Goal: Task Accomplishment & Management: Use online tool/utility

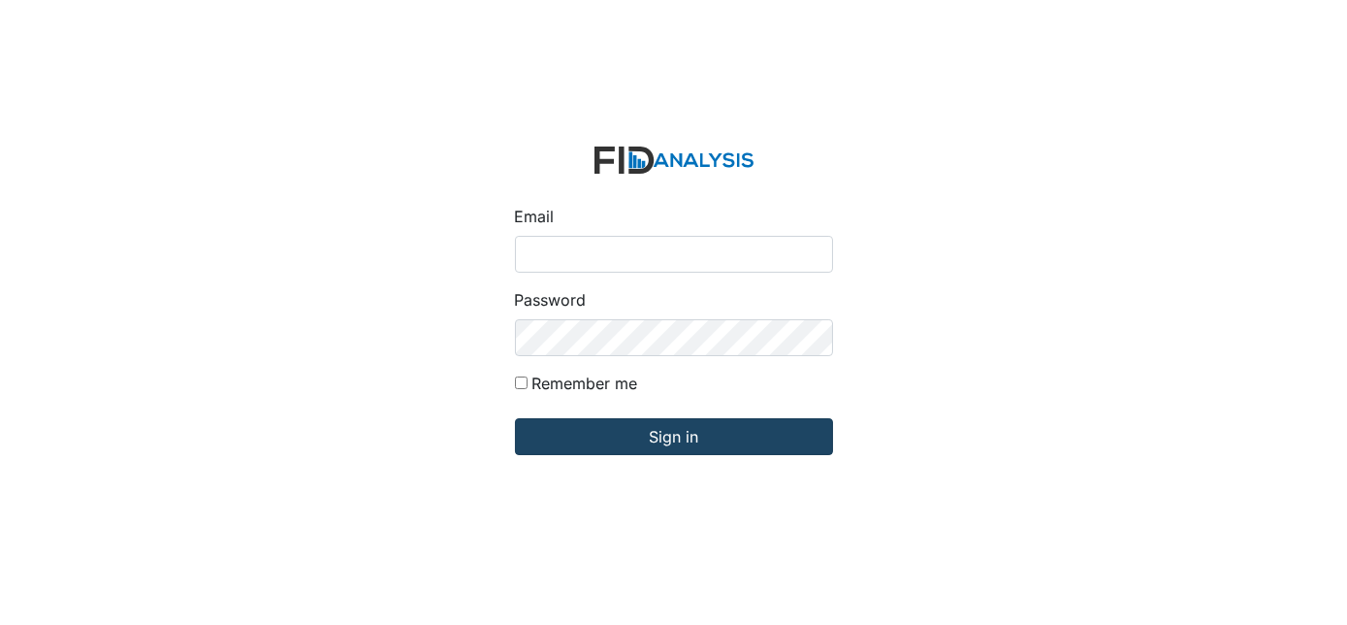
type input "[EMAIL_ADDRESS][DOMAIN_NAME]"
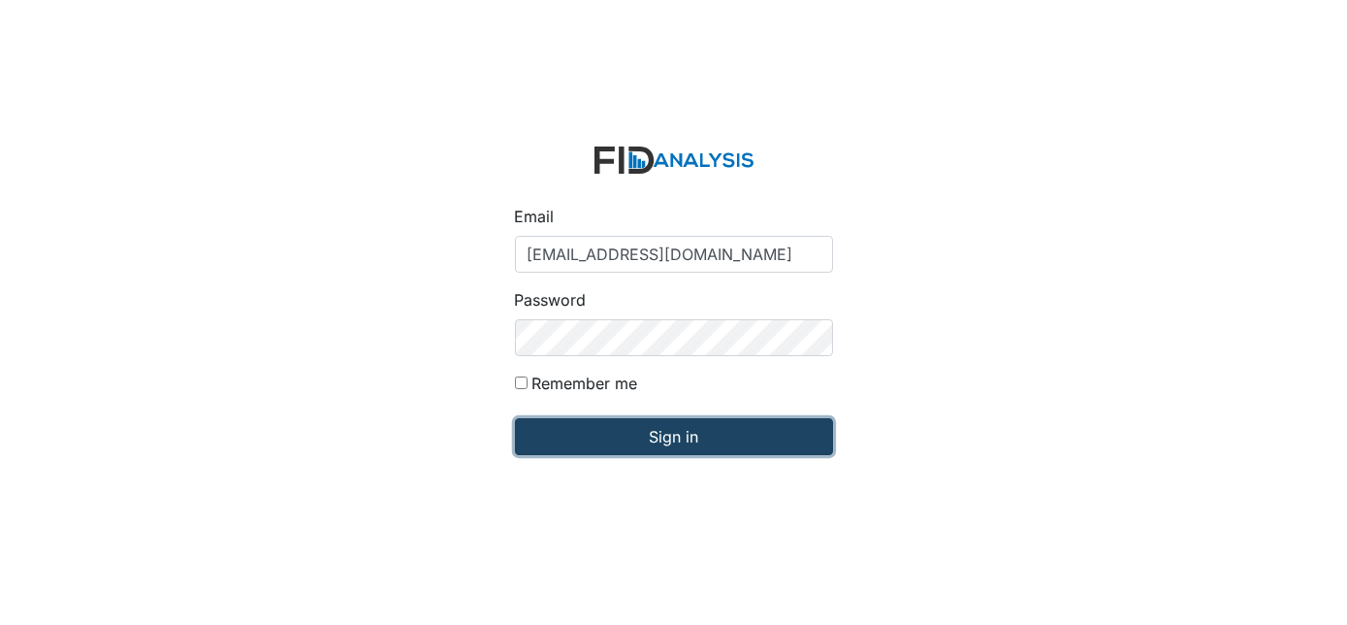
click at [651, 449] on input "Sign in" at bounding box center [674, 436] width 318 height 37
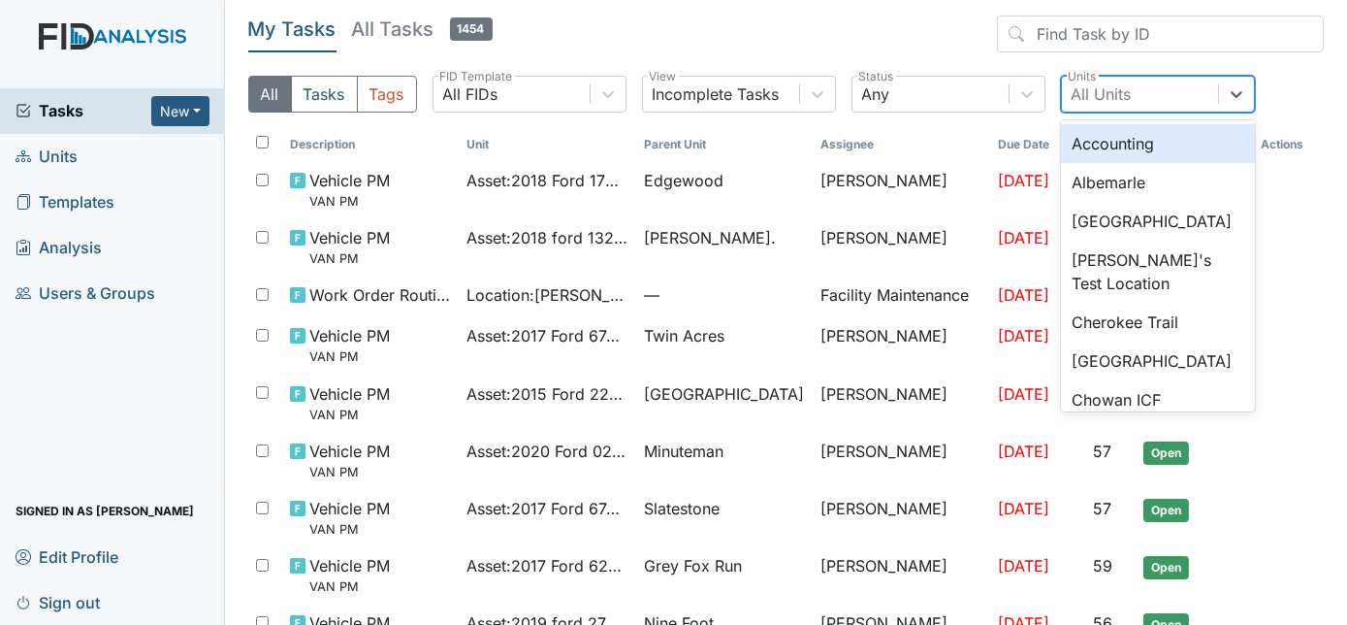
click at [1156, 85] on div "All Units" at bounding box center [1140, 94] width 156 height 35
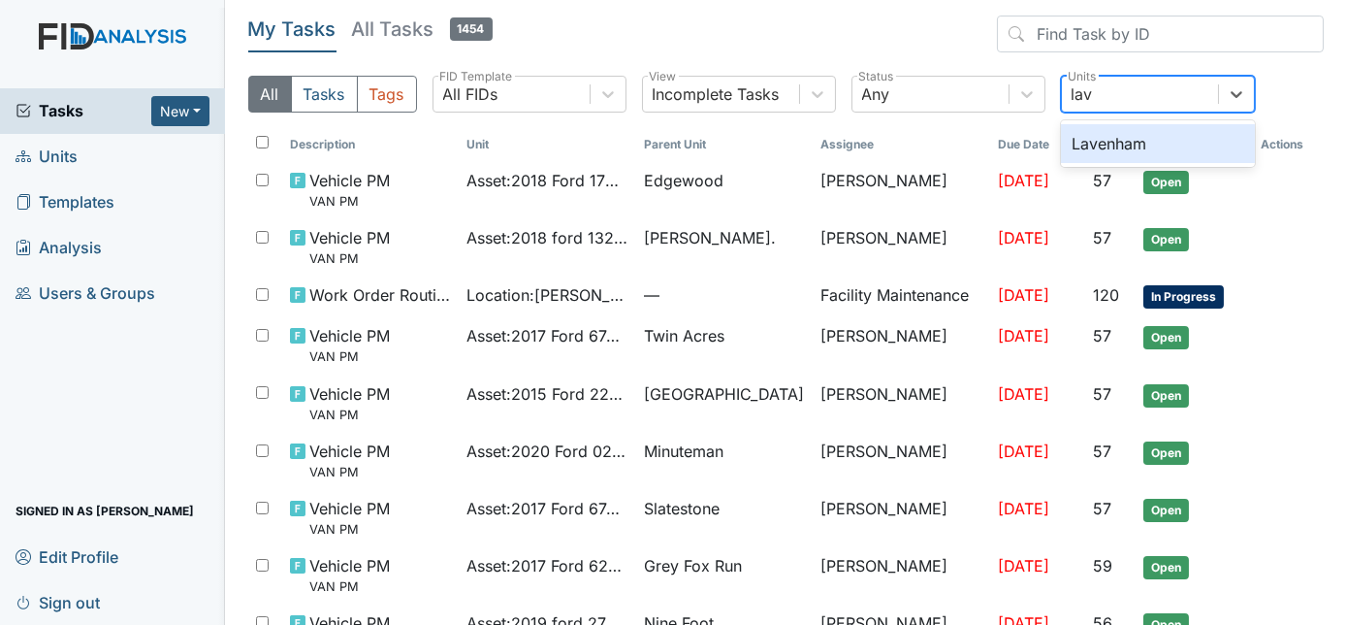
type input "lave"
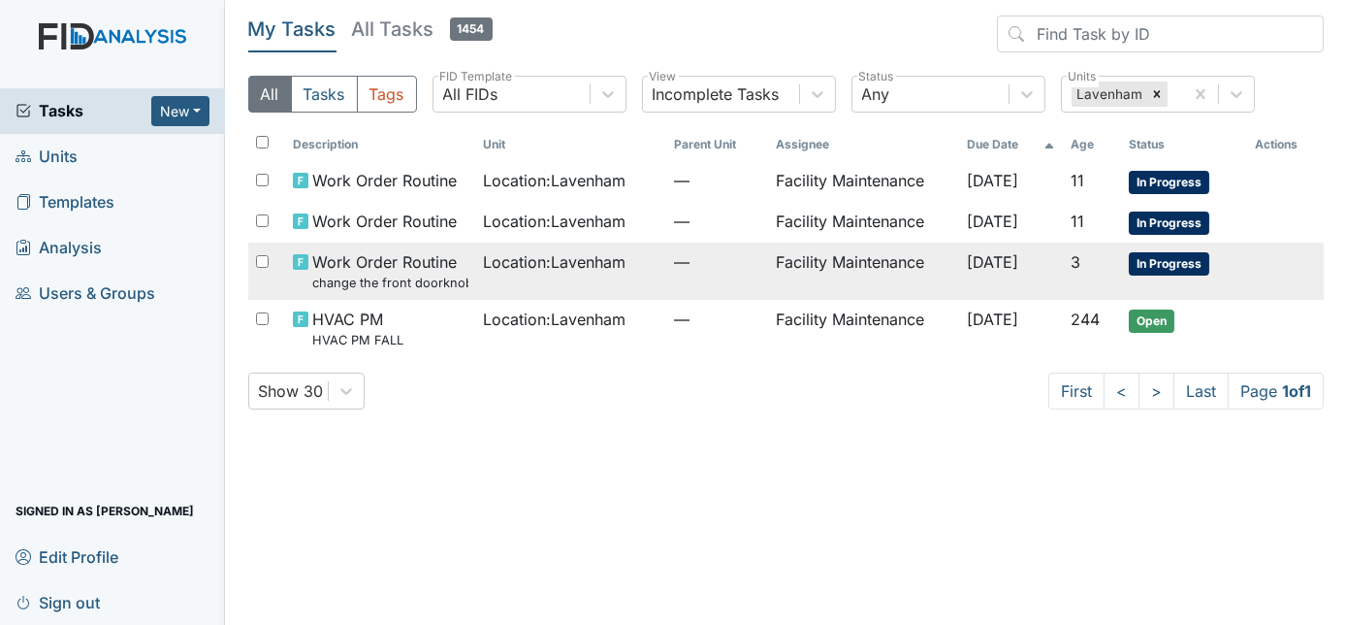
click at [611, 277] on td "Location : [GEOGRAPHIC_DATA]" at bounding box center [571, 271] width 191 height 57
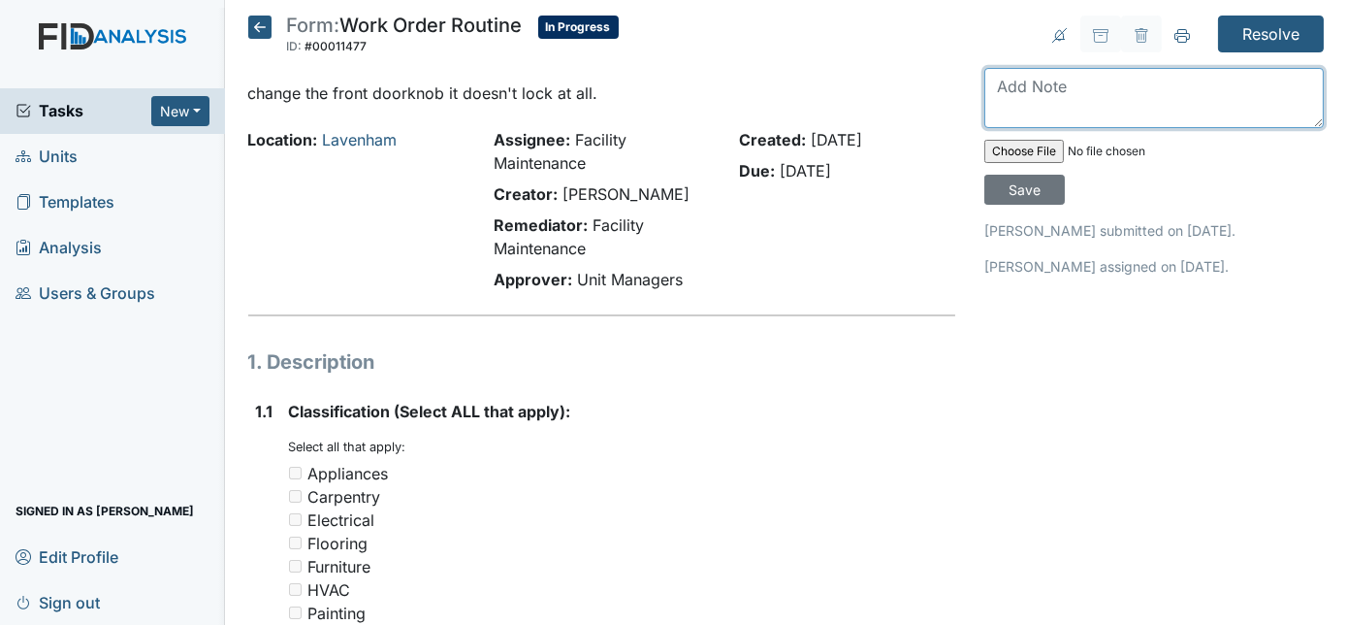
click at [1040, 107] on textarea at bounding box center [1155, 98] width 340 height 60
type textarea "door knob changed"
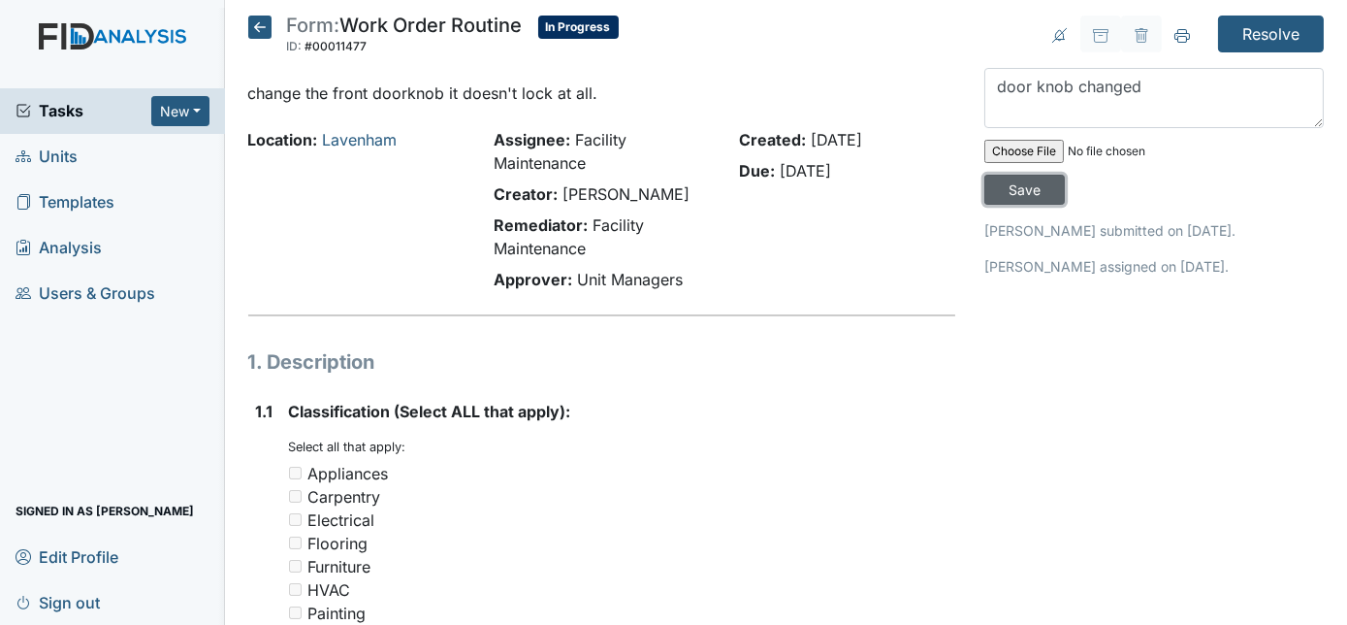
click at [1065, 175] on input "Save" at bounding box center [1025, 190] width 81 height 30
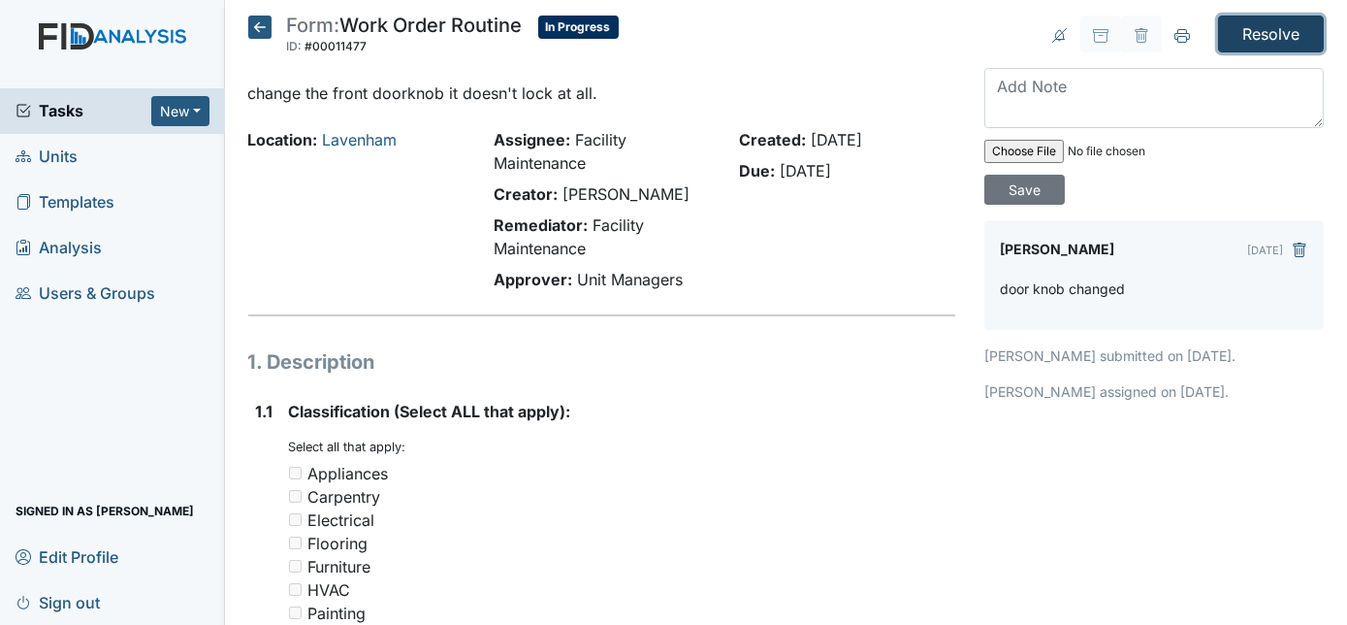
click at [1259, 37] on input "Resolve" at bounding box center [1271, 34] width 106 height 37
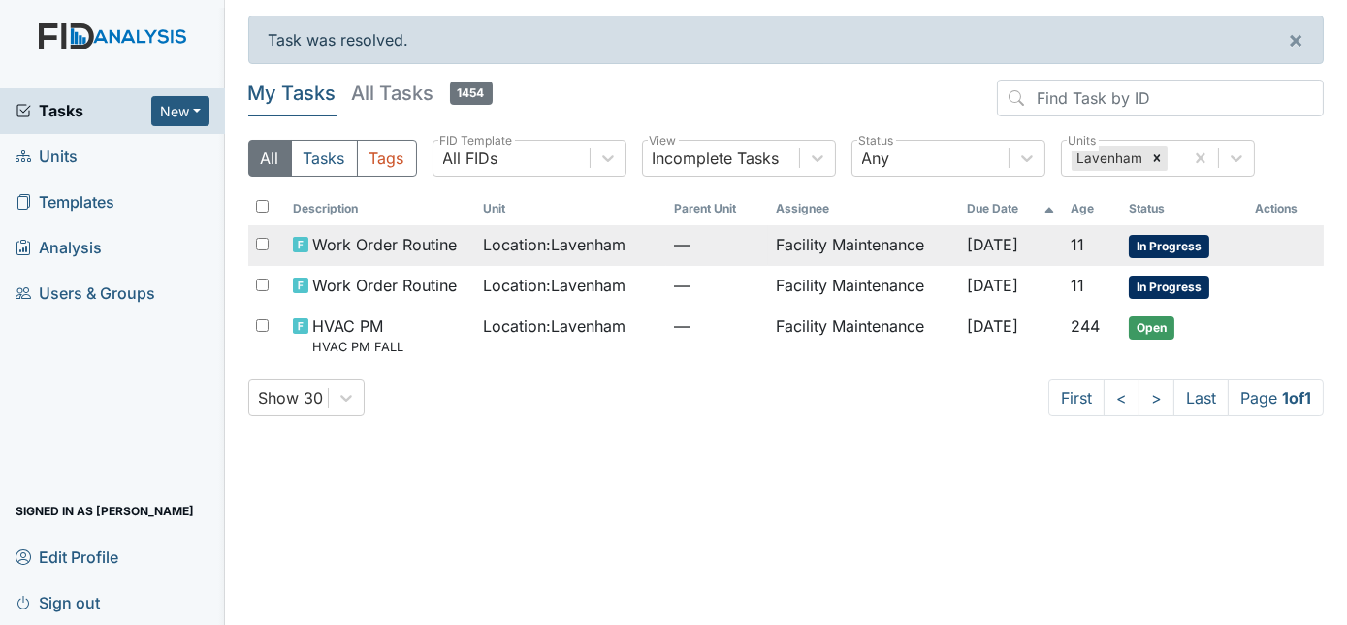
click at [959, 260] on td "Sep 14, 2025" at bounding box center [1010, 245] width 103 height 41
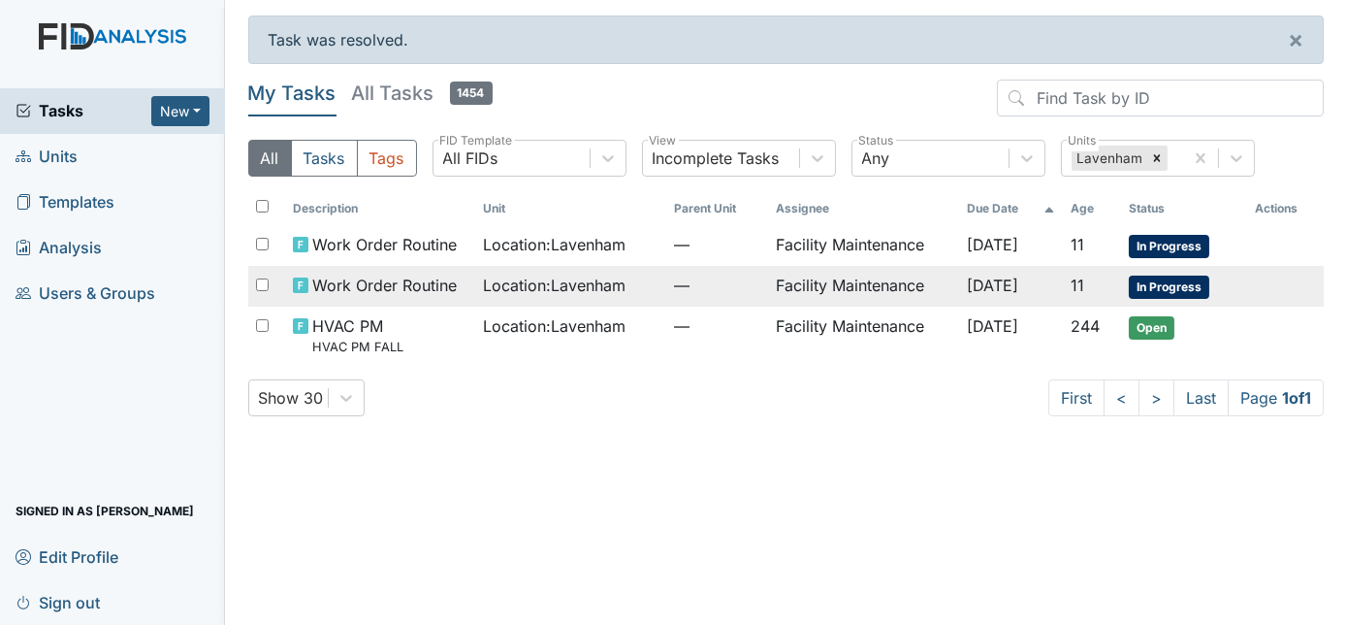
click at [484, 285] on span "Location : Lavenham" at bounding box center [555, 285] width 143 height 23
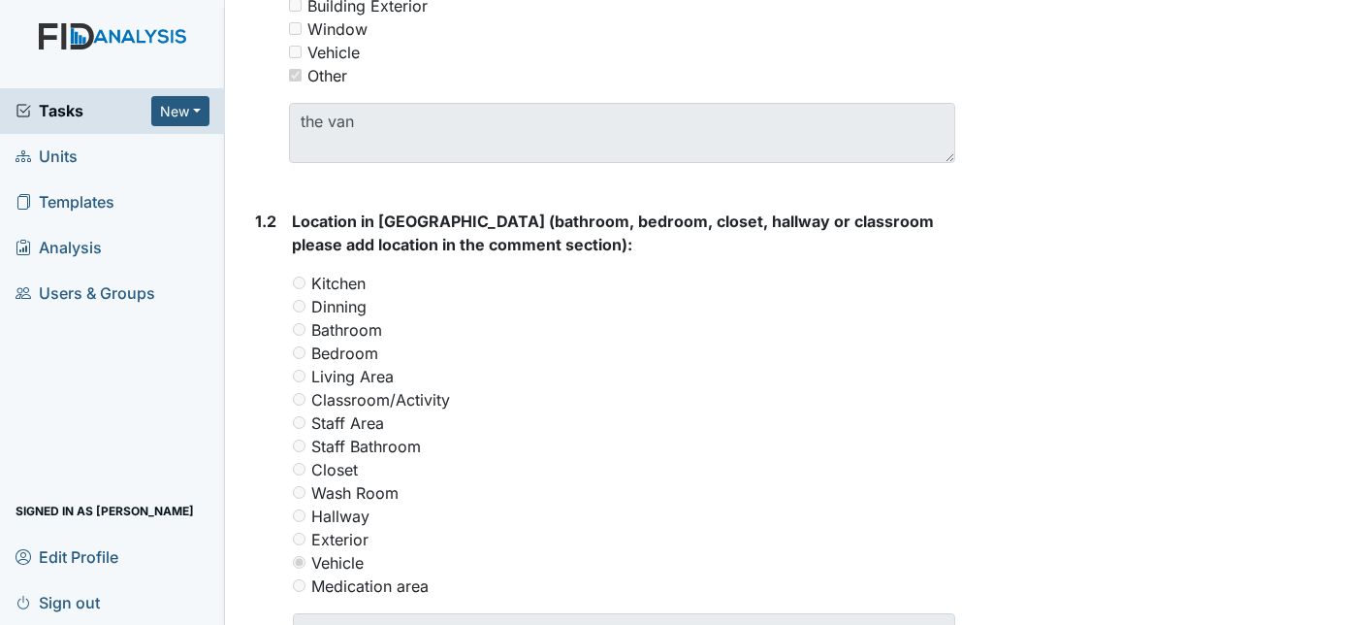
scroll to position [496, 0]
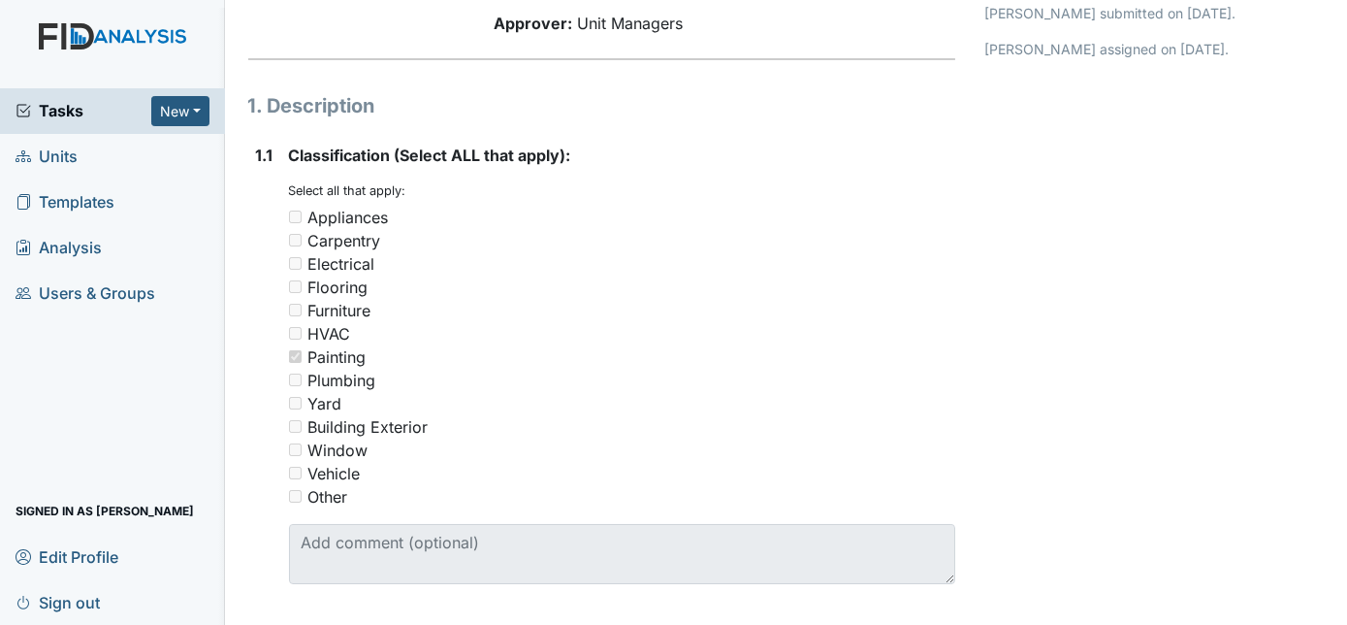
scroll to position [92, 0]
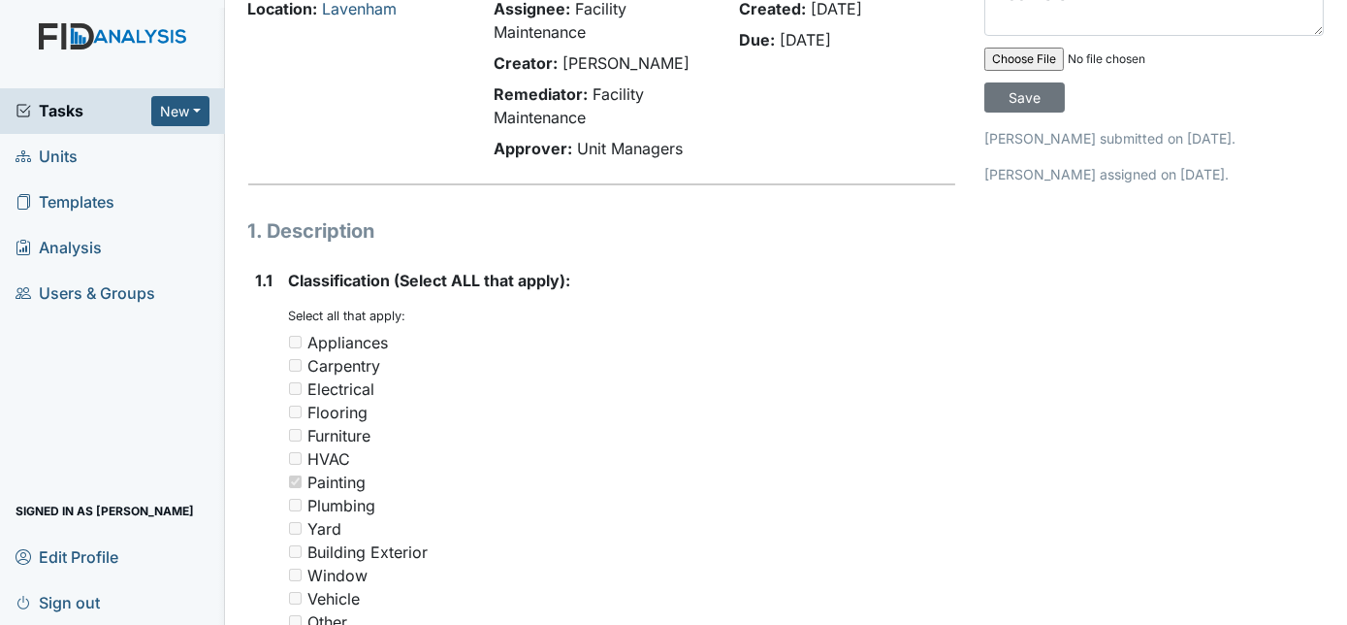
drag, startPoint x: 1297, startPoint y: 173, endPoint x: 1296, endPoint y: 81, distance: 91.2
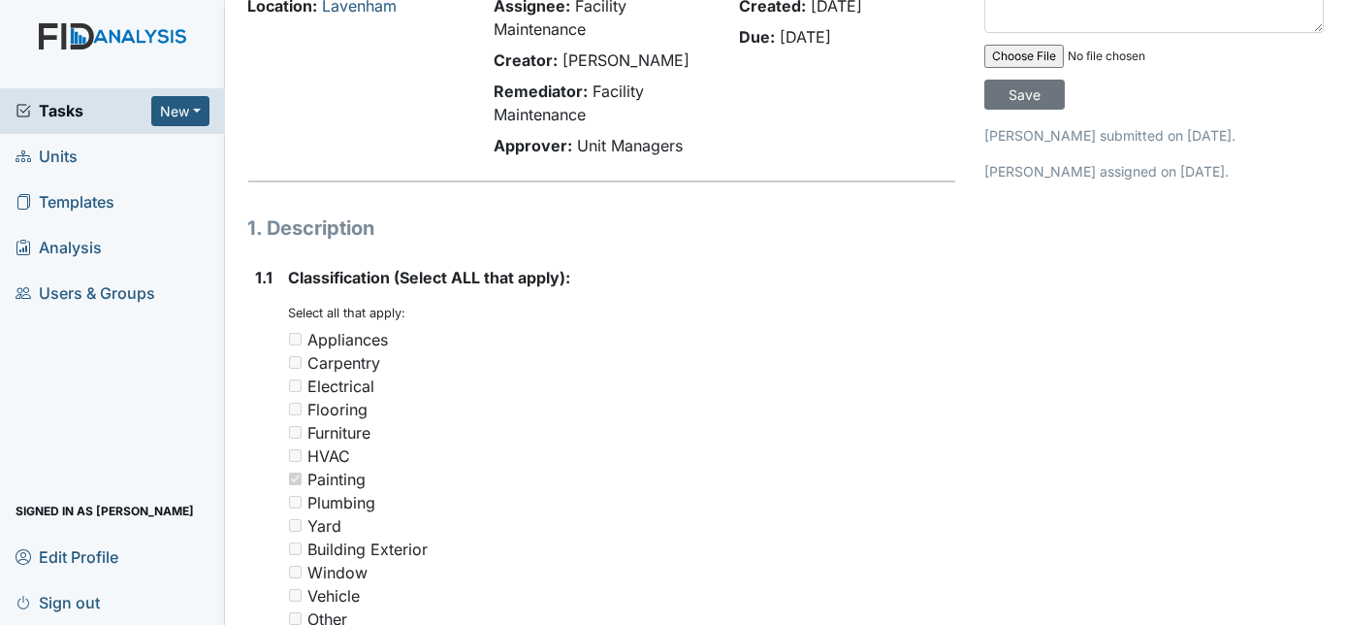
scroll to position [0, 0]
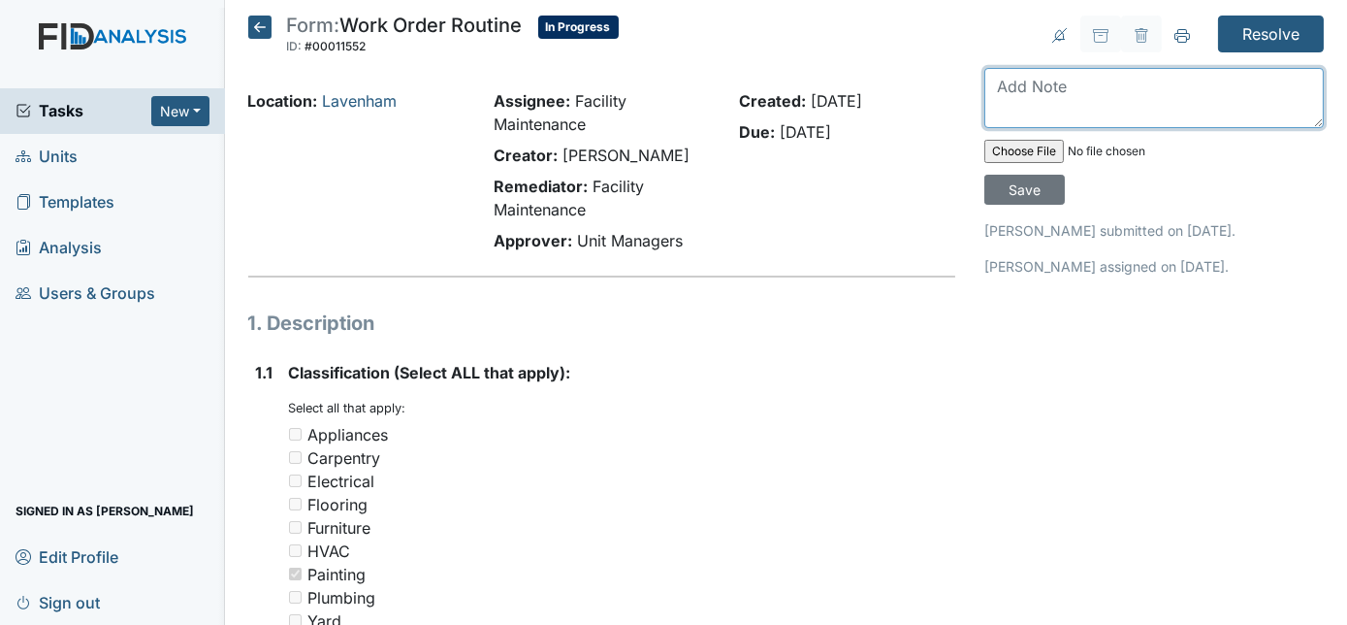
click at [1122, 95] on textarea at bounding box center [1155, 98] width 340 height 60
click at [1097, 90] on textarea at bounding box center [1155, 98] width 340 height 60
type textarea "desk painted be careful paint wet"
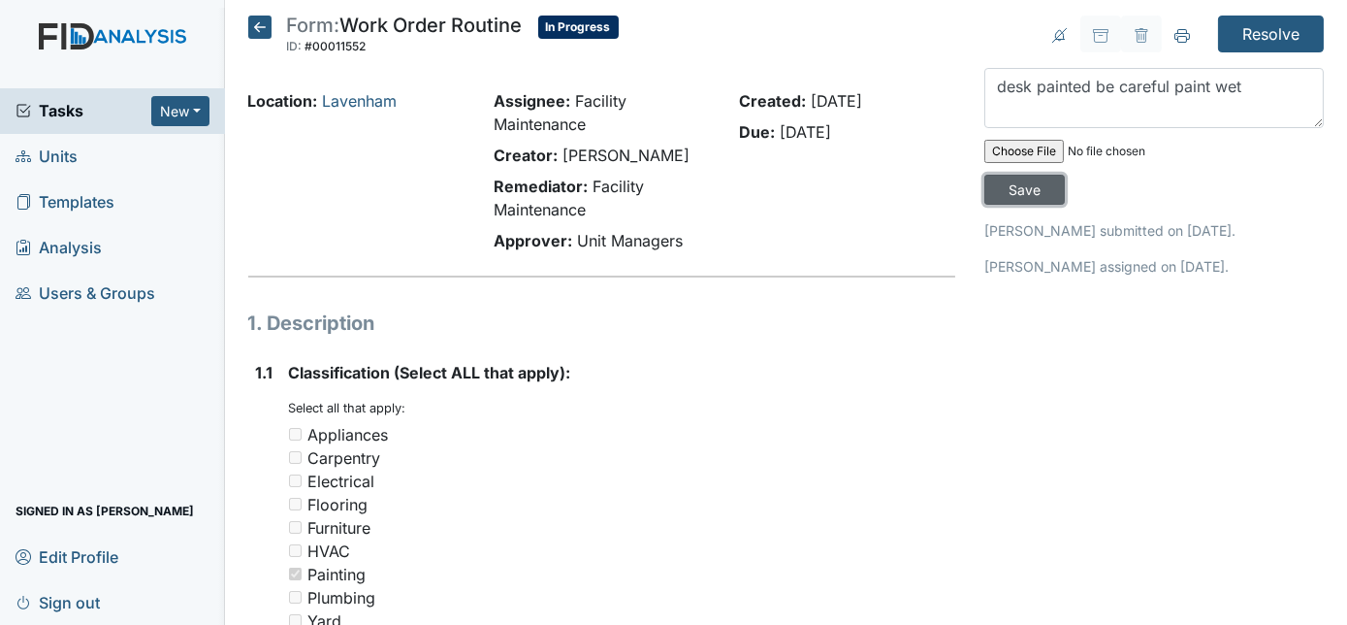
click at [1065, 175] on input "Save" at bounding box center [1025, 190] width 81 height 30
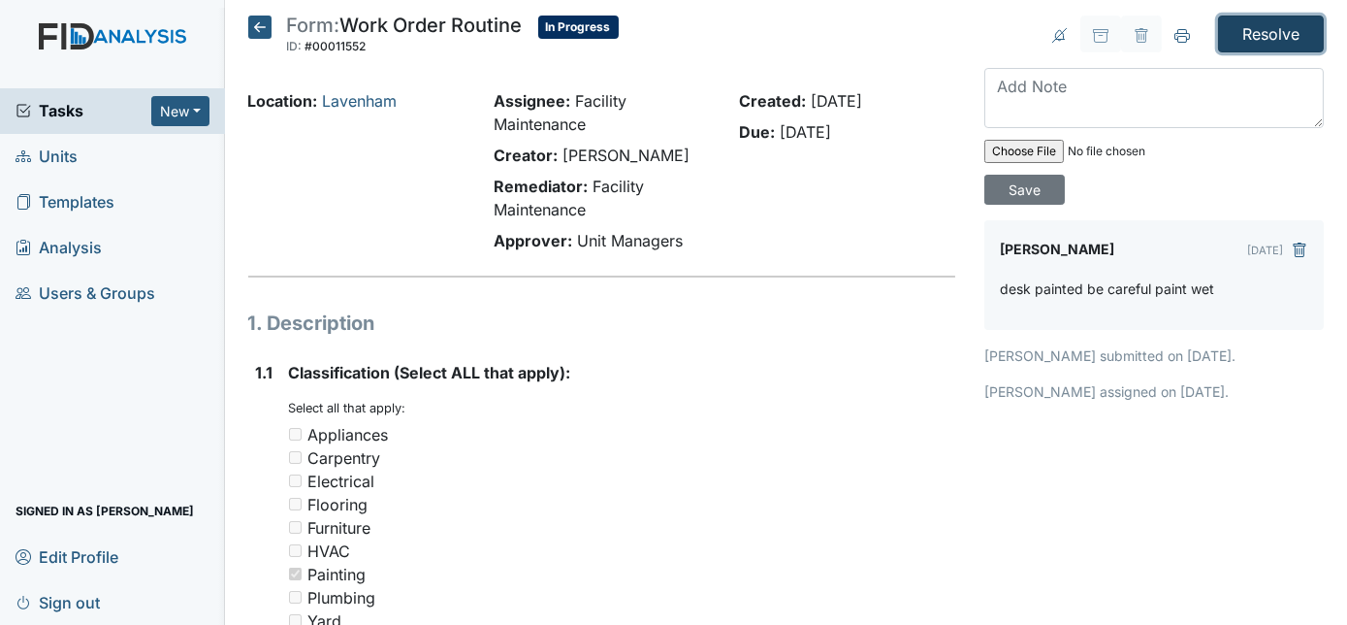
click at [1249, 33] on input "Resolve" at bounding box center [1271, 34] width 106 height 37
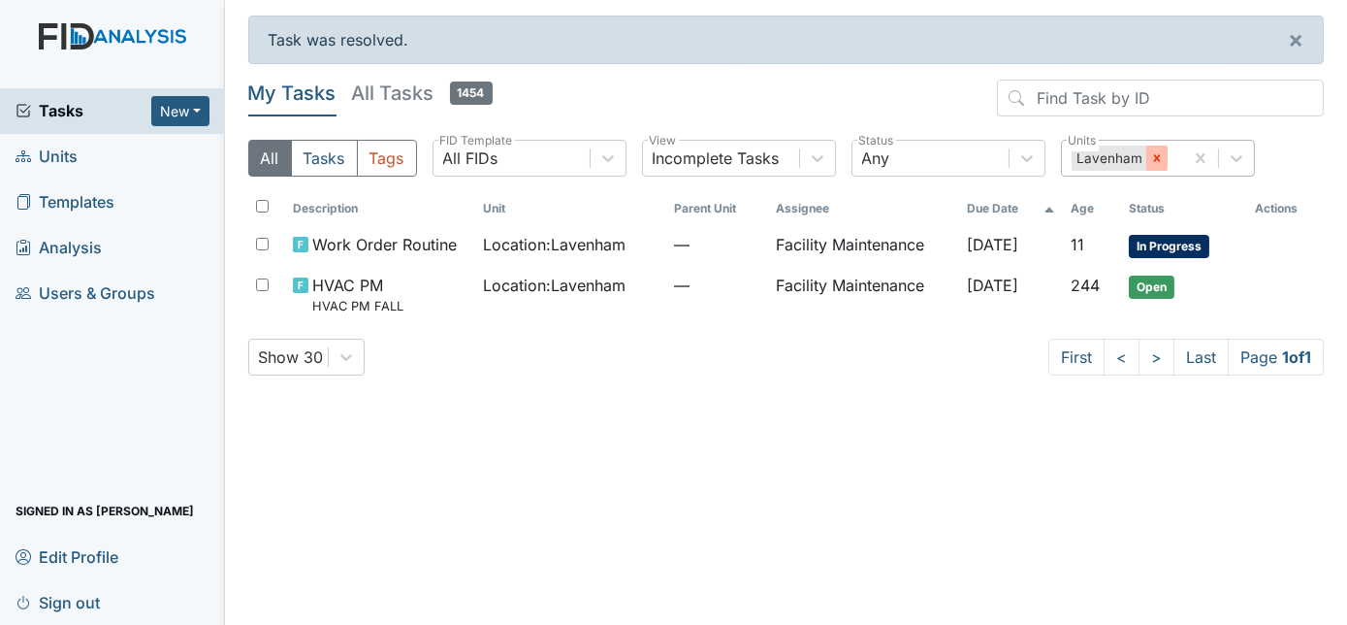
click at [1150, 156] on icon at bounding box center [1157, 158] width 14 height 14
